Goal: Answer question/provide support: Answer question/provide support

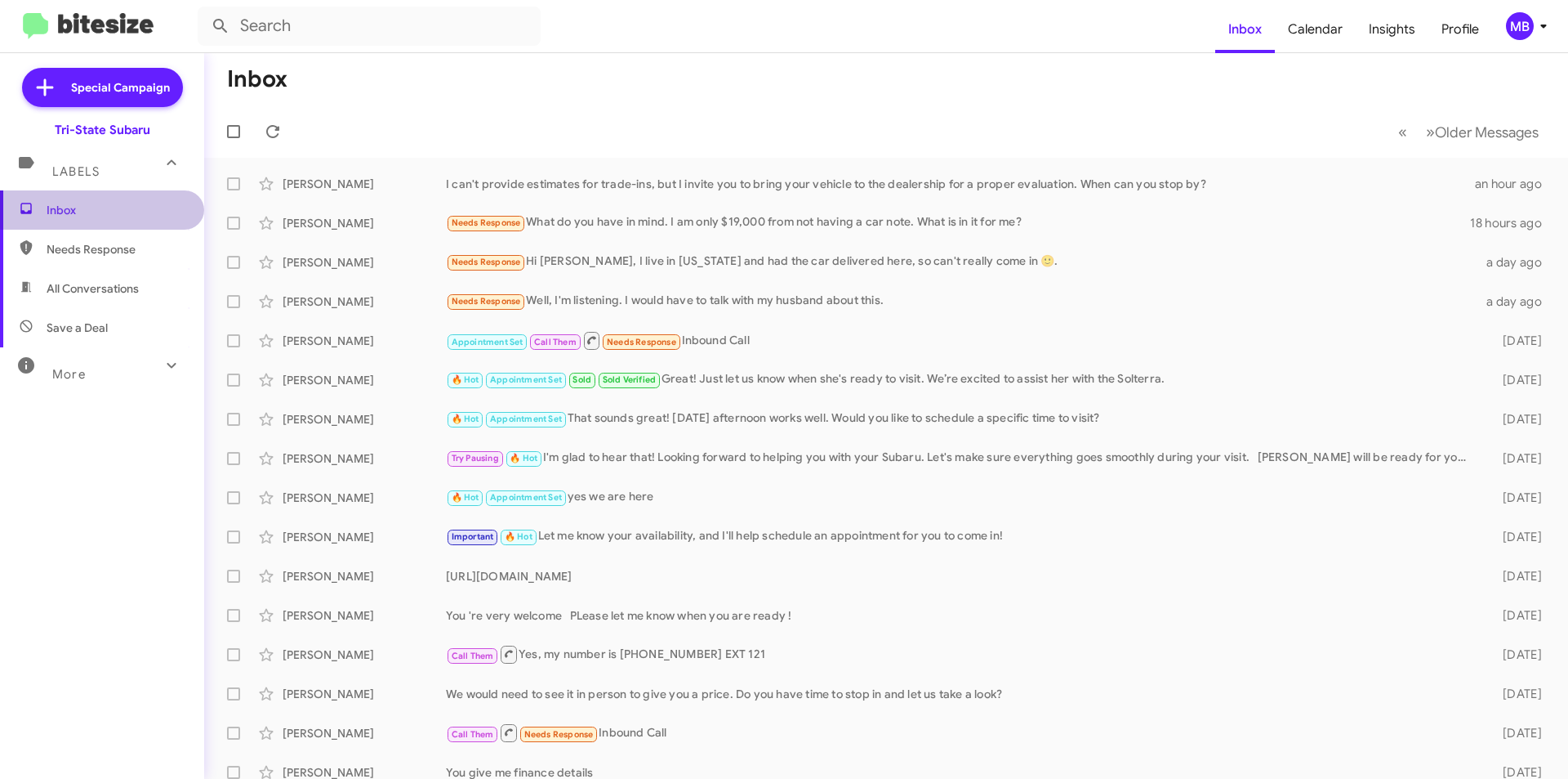
click at [111, 199] on span "Inbox" at bounding box center [102, 210] width 204 height 39
click at [135, 247] on span "Needs Response" at bounding box center [115, 250] width 139 height 16
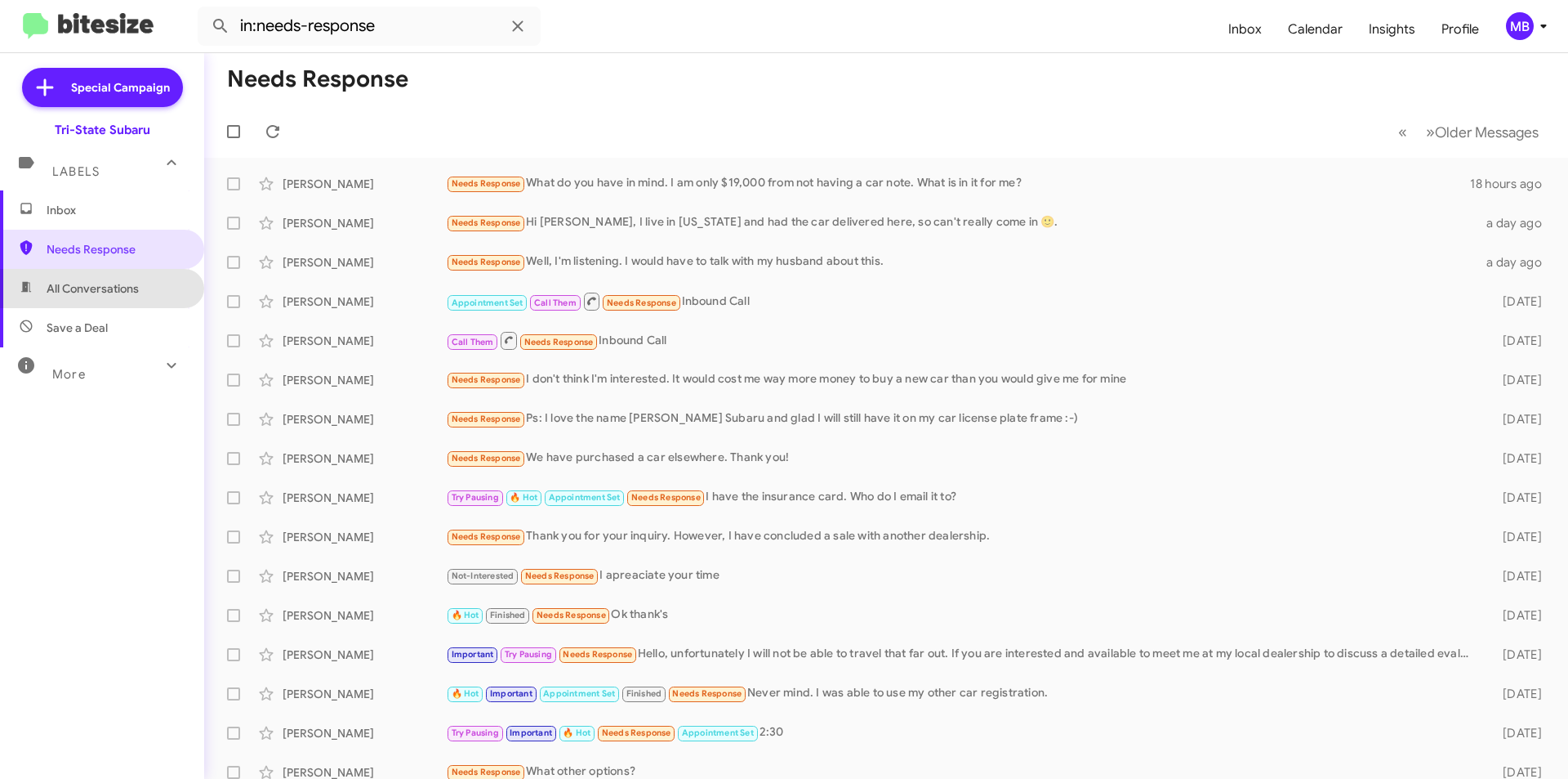
click at [140, 298] on span "All Conversations" at bounding box center [102, 288] width 204 height 39
type input "in:all-conversations"
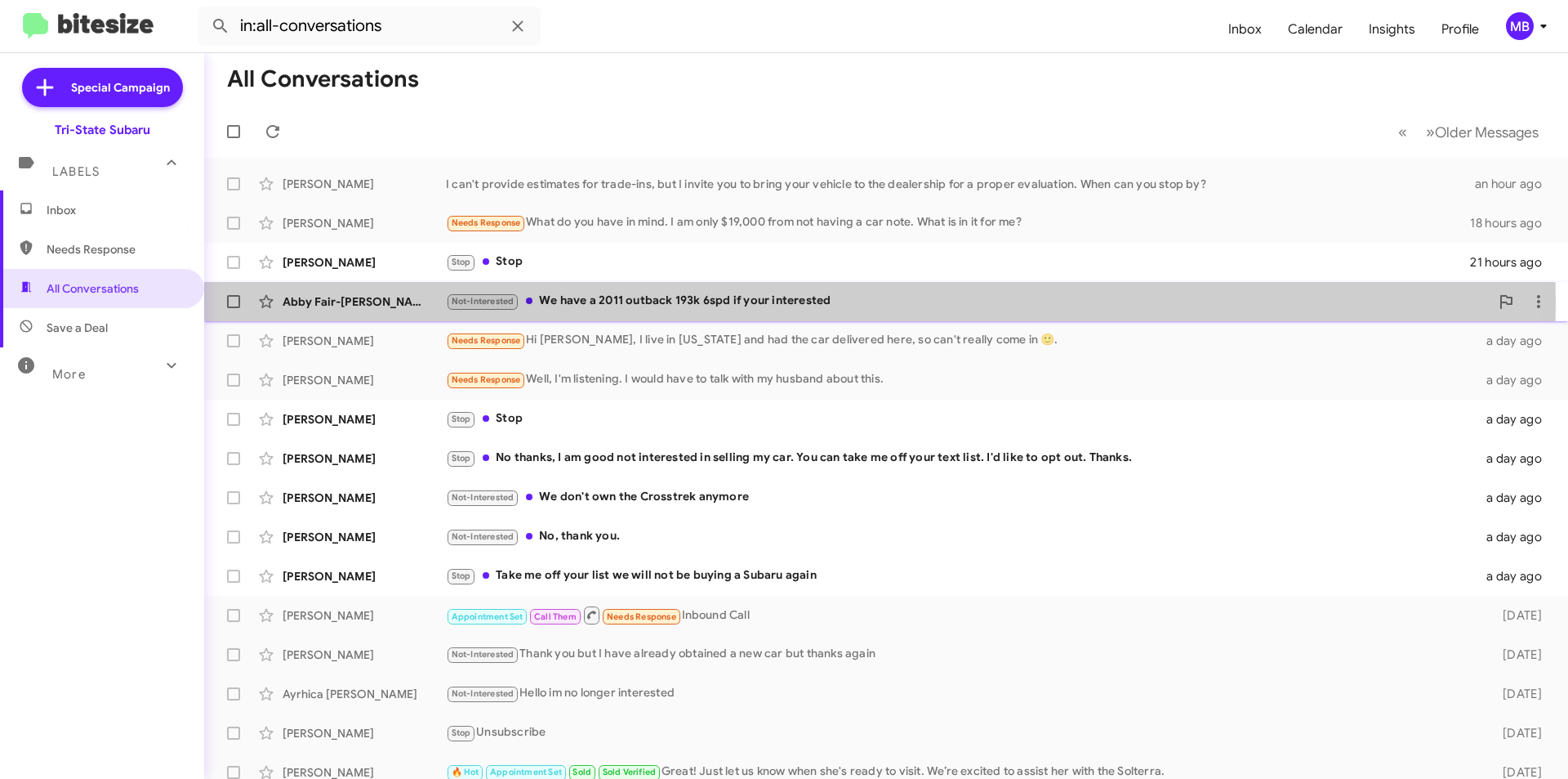
click at [407, 302] on div "Abby Fair-[PERSON_NAME]" at bounding box center [364, 301] width 163 height 16
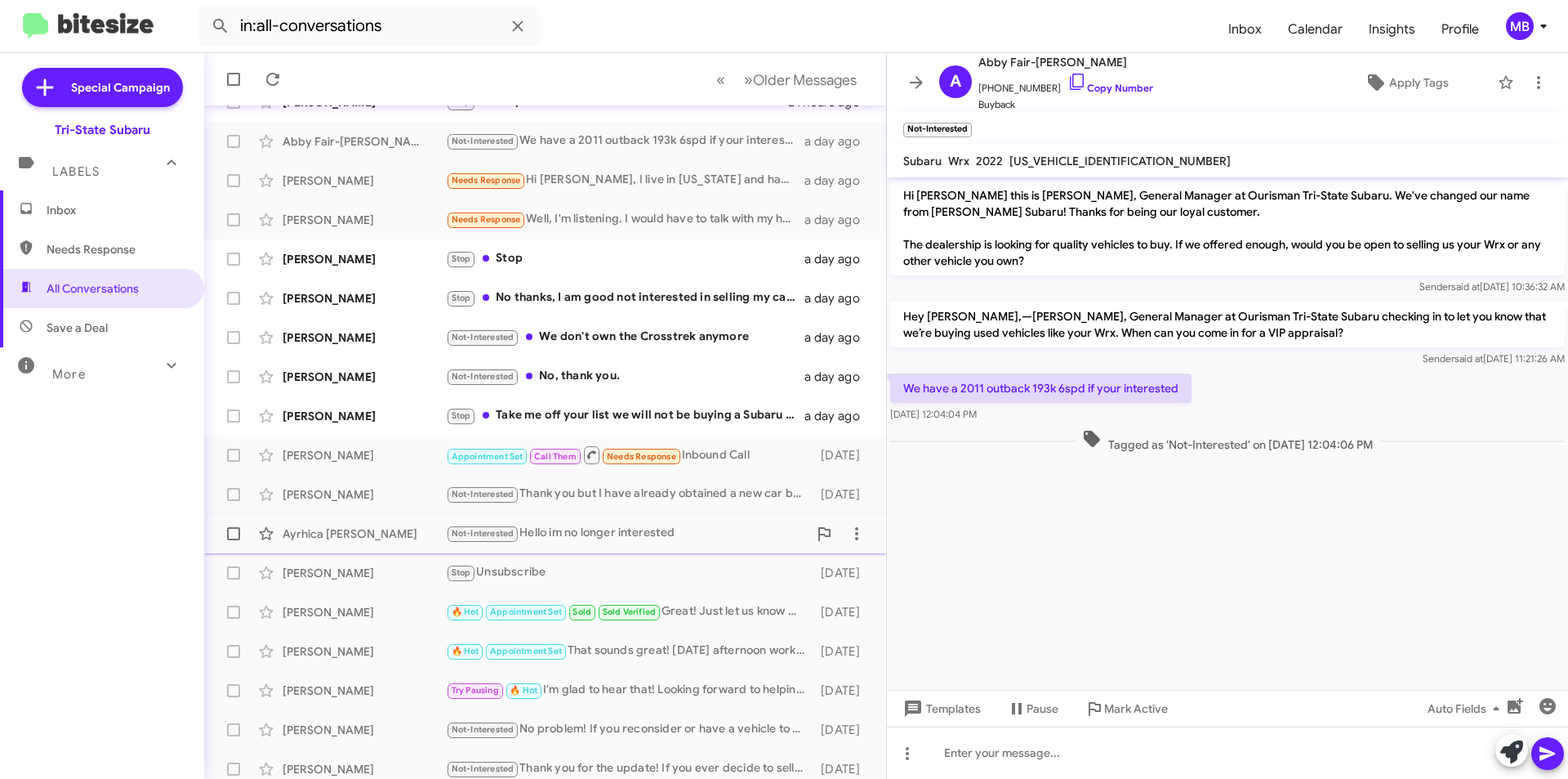
scroll to position [170, 0]
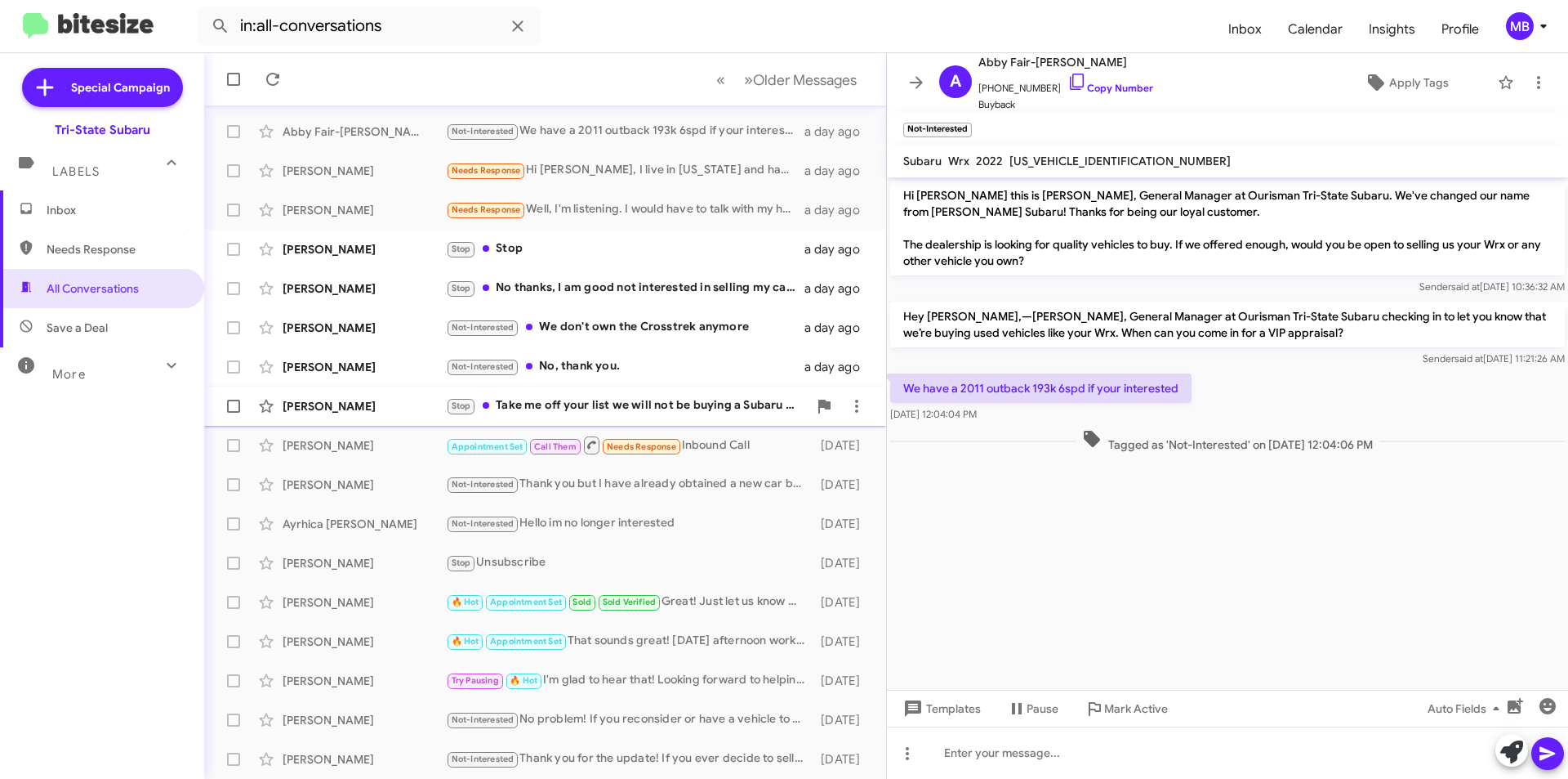
click at [733, 409] on div "Stop Take me off your list we will not be buying a Subaru again" at bounding box center [626, 406] width 362 height 19
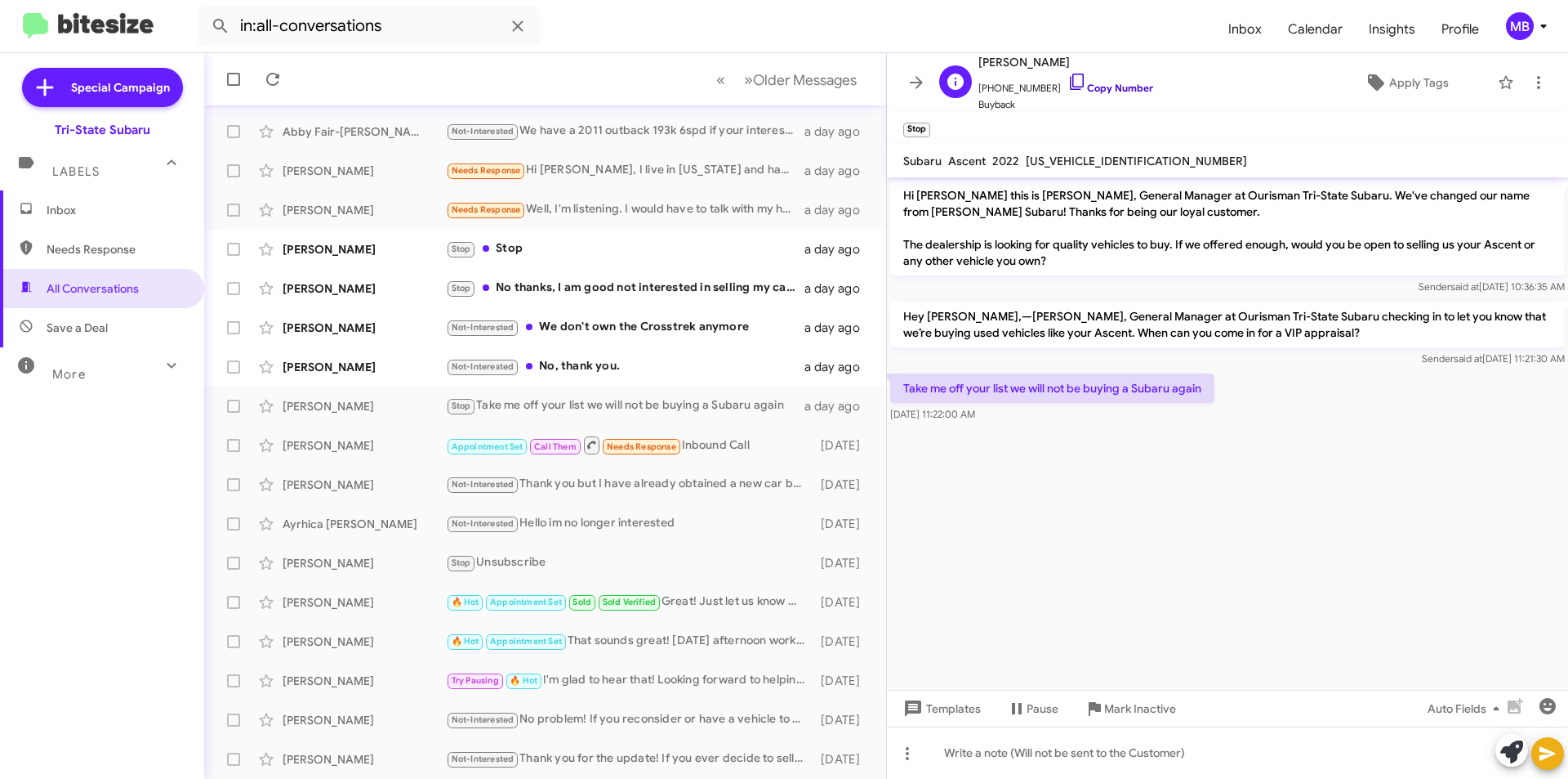
click at [1126, 88] on link "Copy Number" at bounding box center [1110, 88] width 86 height 13
drag, startPoint x: 1210, startPoint y: 397, endPoint x: 975, endPoint y: 409, distance: 235.3
click at [901, 379] on p "Take me off your list we will not be buying a Subaru again" at bounding box center [1052, 388] width 324 height 29
drag, startPoint x: 981, startPoint y: 408, endPoint x: 898, endPoint y: 354, distance: 99.0
click at [898, 354] on div "Hi [PERSON_NAME] this is [PERSON_NAME], General Manager at Ourisman Tri-State S…" at bounding box center [1227, 301] width 681 height 249
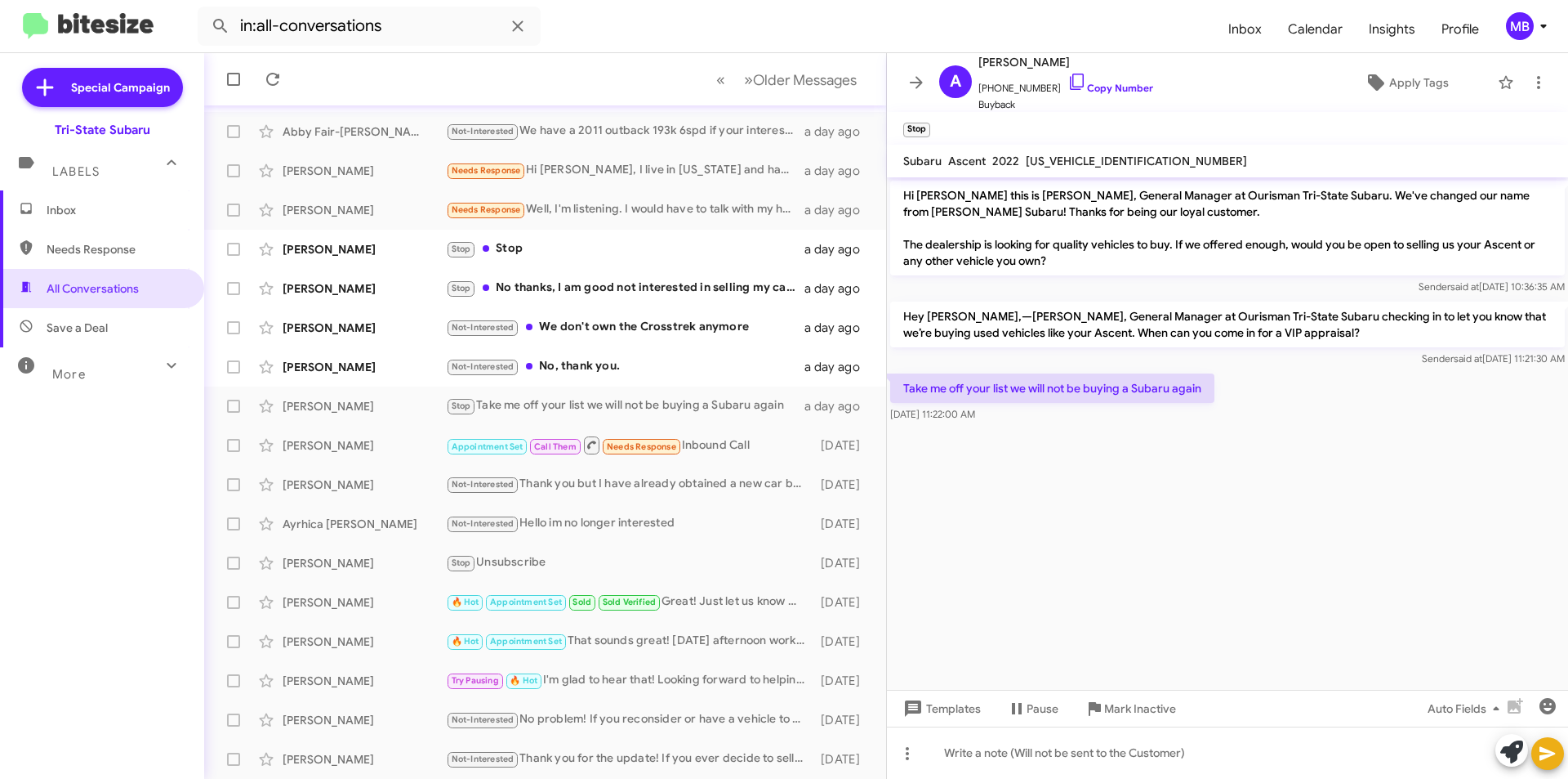
copy div "Sender said at [DATE] 11:21:30 AM Take me off your list we will not be buying a…"
